Goal: Task Accomplishment & Management: Use online tool/utility

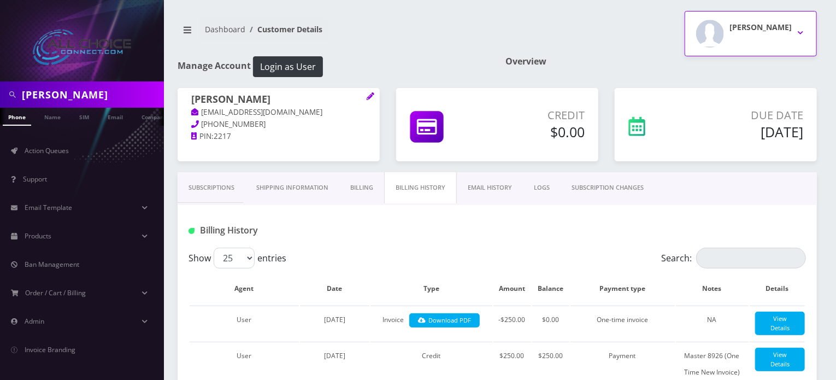
click at [794, 28] on button "Rob W" at bounding box center [750, 33] width 132 height 45
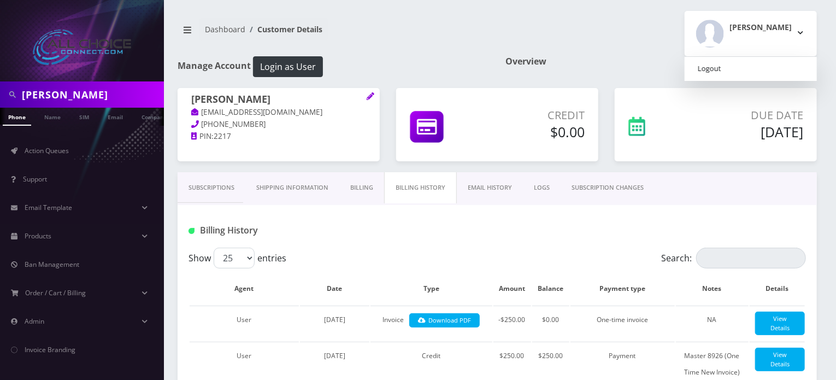
click at [754, 66] on link "Logout" at bounding box center [750, 68] width 132 height 15
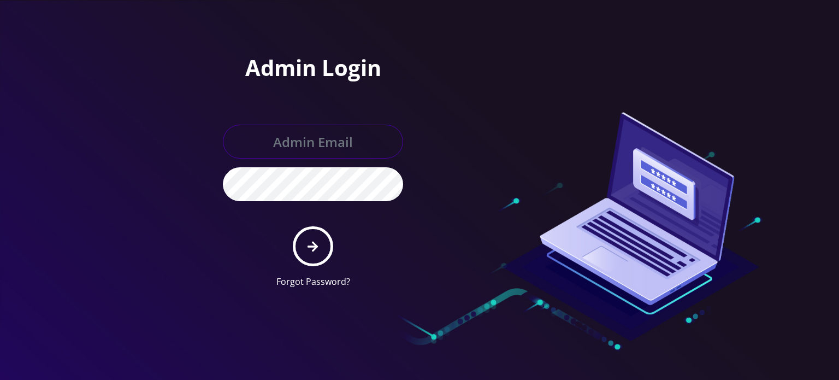
type input "[EMAIL_ADDRESS][DOMAIN_NAME]"
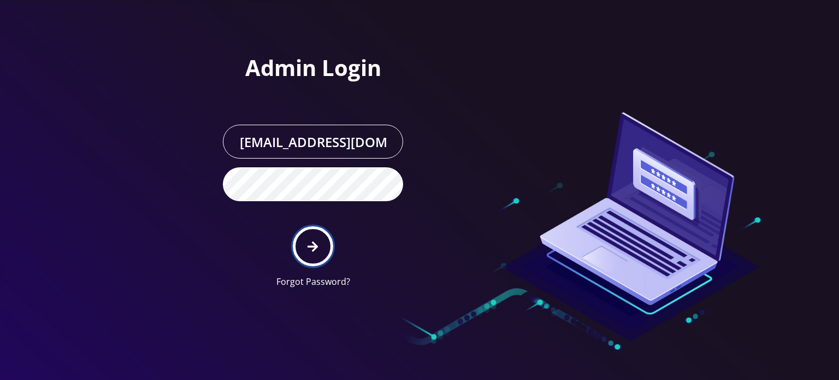
click at [316, 242] on icon "submit" at bounding box center [312, 246] width 10 height 12
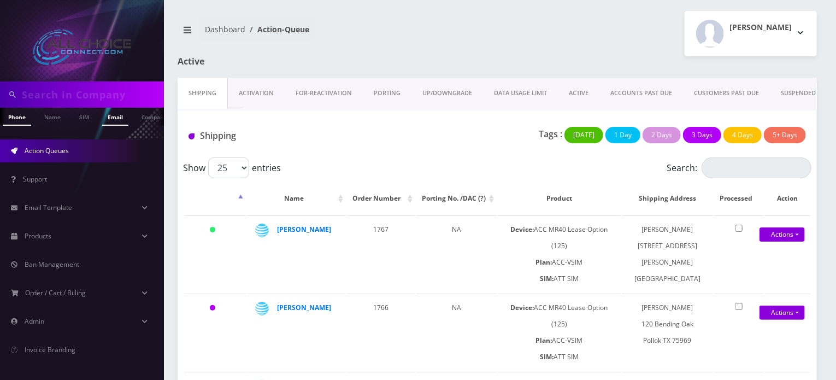
scroll to position [0, 5]
click at [78, 98] on input "text" at bounding box center [91, 94] width 139 height 21
type input "trox"
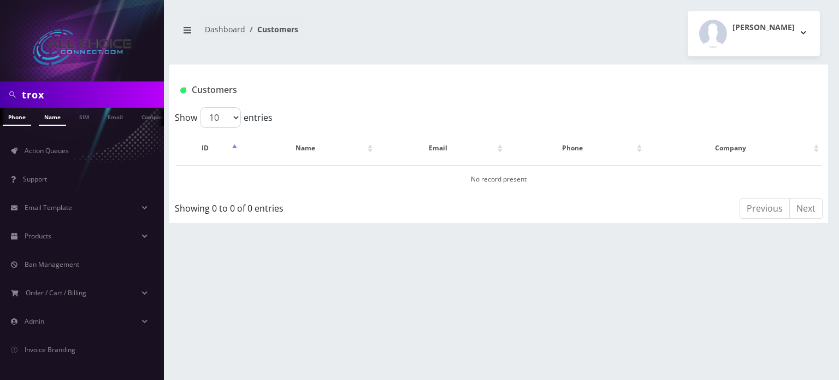
click at [48, 124] on link "Name" at bounding box center [52, 117] width 27 height 18
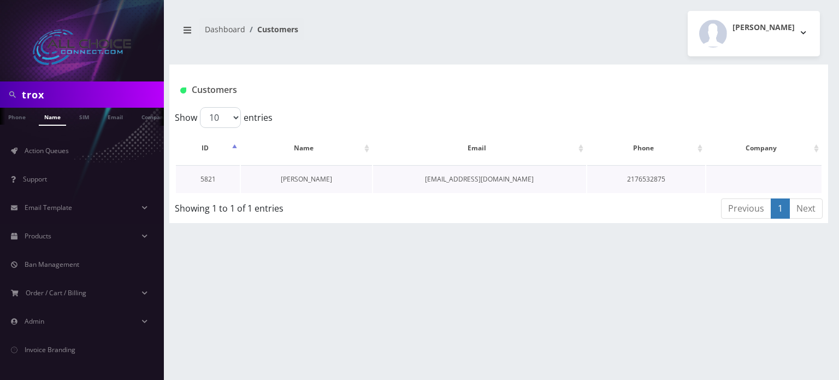
click at [299, 181] on link "[PERSON_NAME]" at bounding box center [306, 178] width 51 height 9
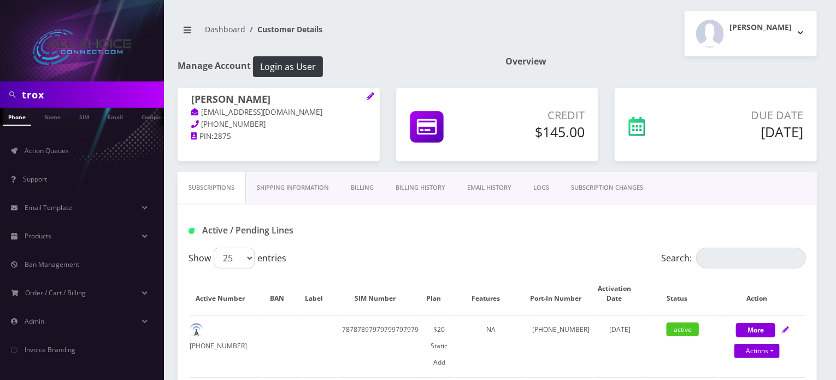
click at [444, 188] on link "Billing History" at bounding box center [420, 187] width 72 height 31
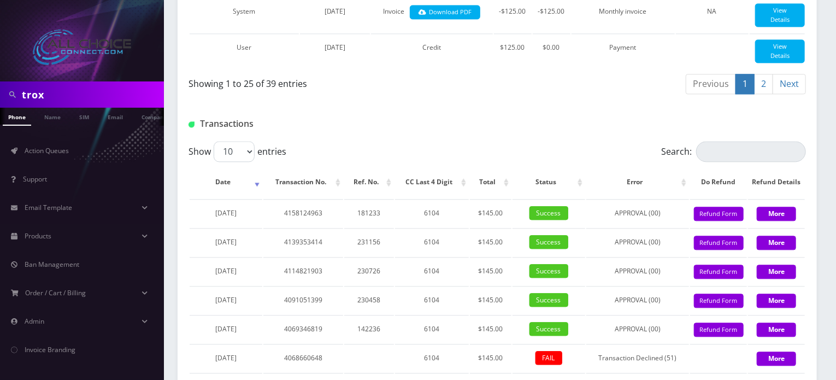
scroll to position [1038, 0]
